Goal: Check status: Check status

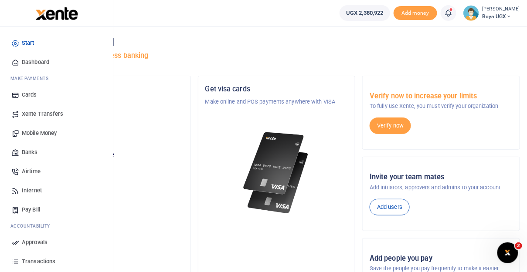
click at [34, 114] on span "Xente Transfers" at bounding box center [43, 114] width 42 height 9
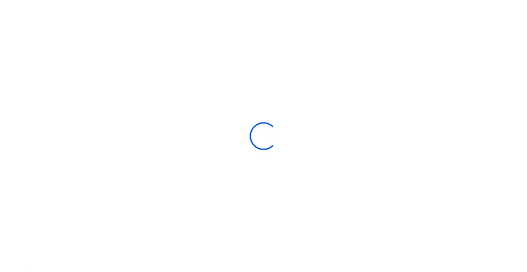
select select "Loading categories"
select select
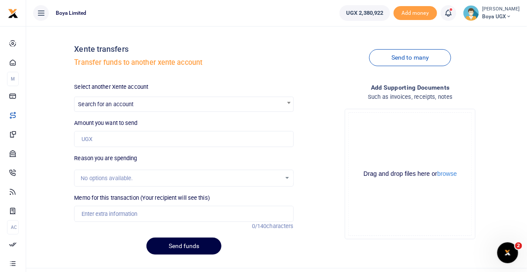
click at [18, 140] on link "Mobile Money" at bounding box center [13, 134] width 12 height 19
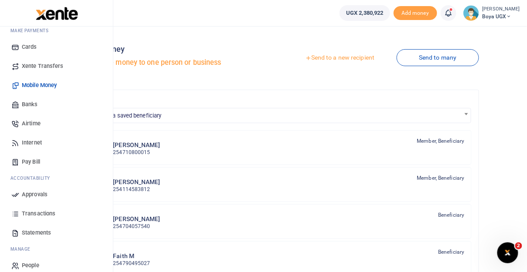
scroll to position [57, 0]
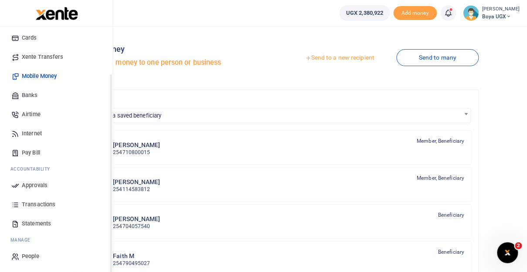
click at [42, 198] on link "Transactions" at bounding box center [56, 204] width 99 height 19
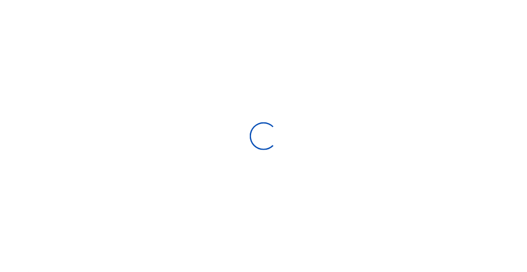
select select
type input "09/15/2025 - 10/14/2025"
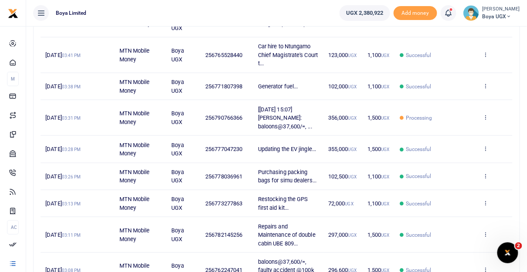
scroll to position [216, 0]
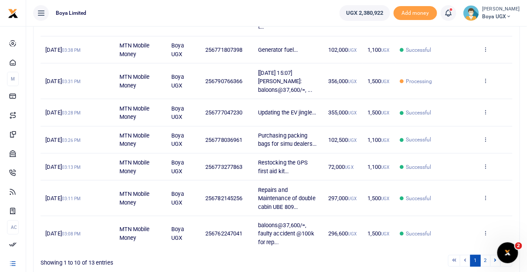
click at [489, 82] on td "View details Send again" at bounding box center [495, 82] width 35 height 36
click at [487, 79] on icon at bounding box center [486, 81] width 6 height 6
click at [459, 89] on link "View details" at bounding box center [453, 95] width 69 height 12
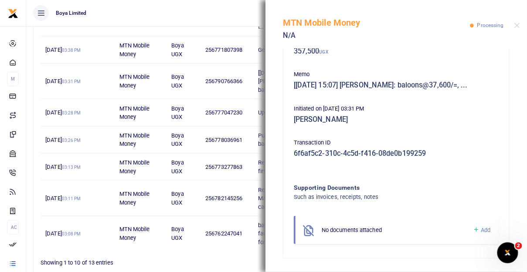
scroll to position [0, 0]
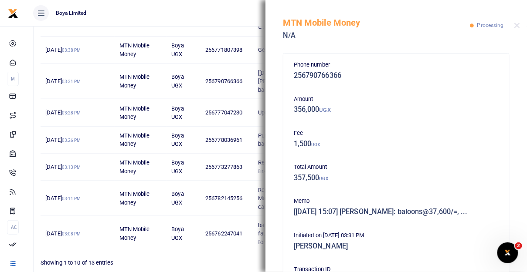
click at [522, 25] on div "MTN Mobile Money N/A Processing" at bounding box center [397, 24] width 262 height 48
click at [518, 25] on button "Close" at bounding box center [517, 26] width 6 height 6
